Goal: Task Accomplishment & Management: Manage account settings

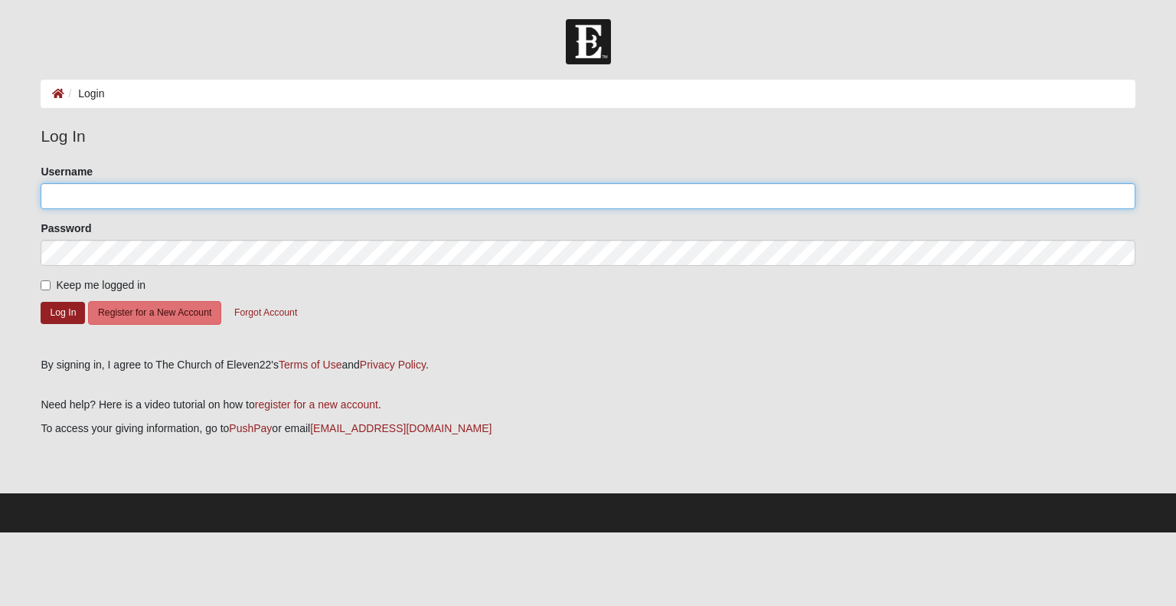
type input "[EMAIL_ADDRESS][DOMAIN_NAME]"
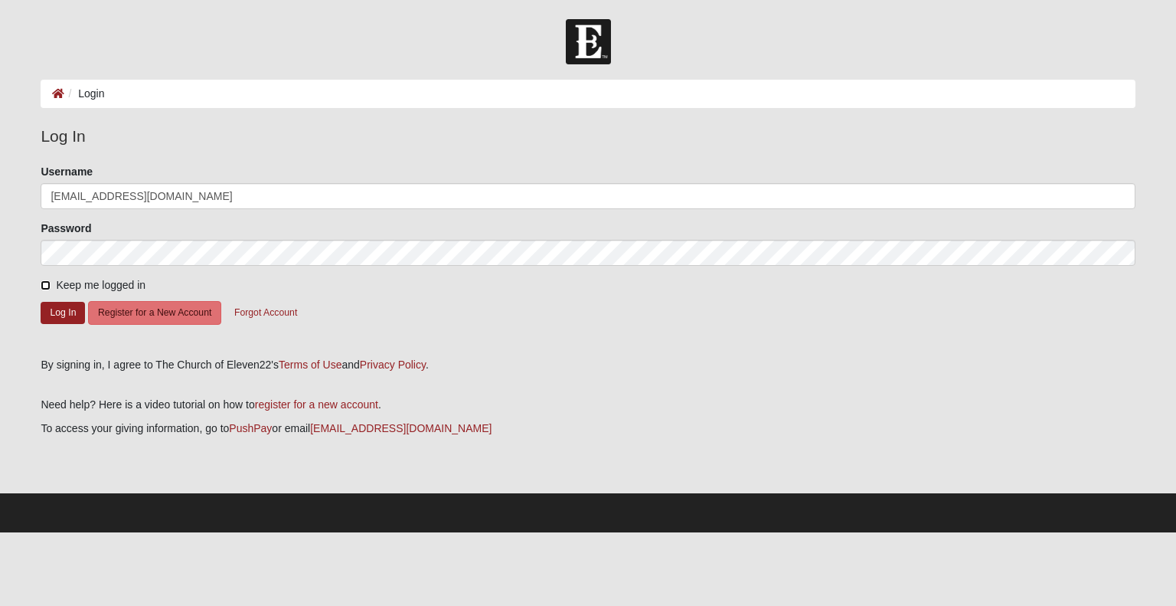
click at [47, 284] on input "Keep me logged in" at bounding box center [46, 285] width 10 height 10
checkbox input "true"
click at [66, 308] on button "Log In" at bounding box center [63, 313] width 44 height 22
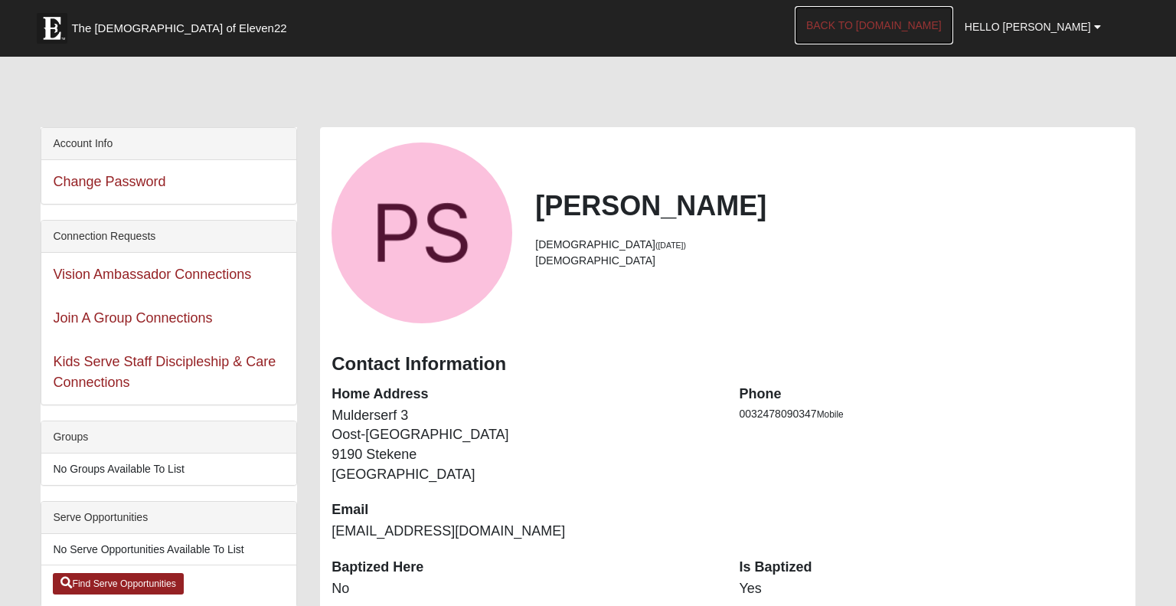
click at [918, 21] on link "Back to COE22.com" at bounding box center [874, 25] width 159 height 38
